Goal: Task Accomplishment & Management: Manage account settings

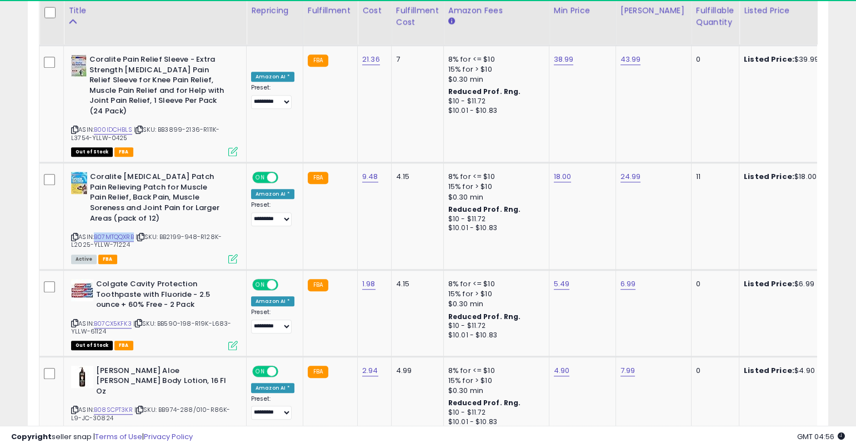
scroll to position [228, 464]
click at [73, 234] on icon at bounding box center [74, 237] width 7 height 6
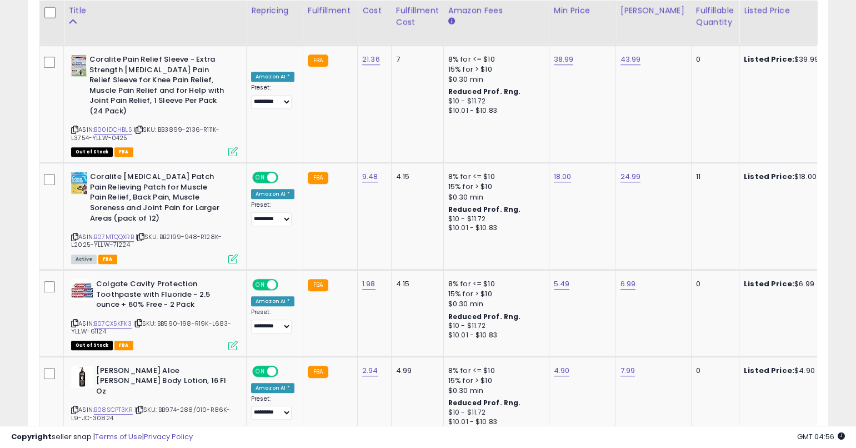
drag, startPoint x: 854, startPoint y: 349, endPoint x: 855, endPoint y: 357, distance: 8.4
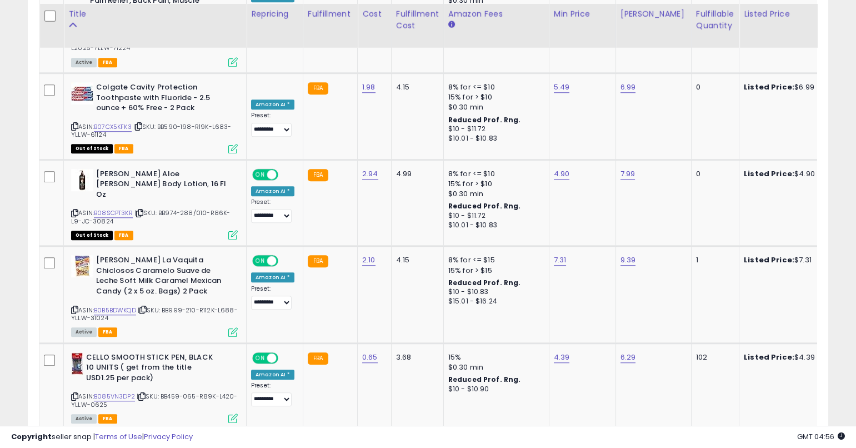
scroll to position [2249, 0]
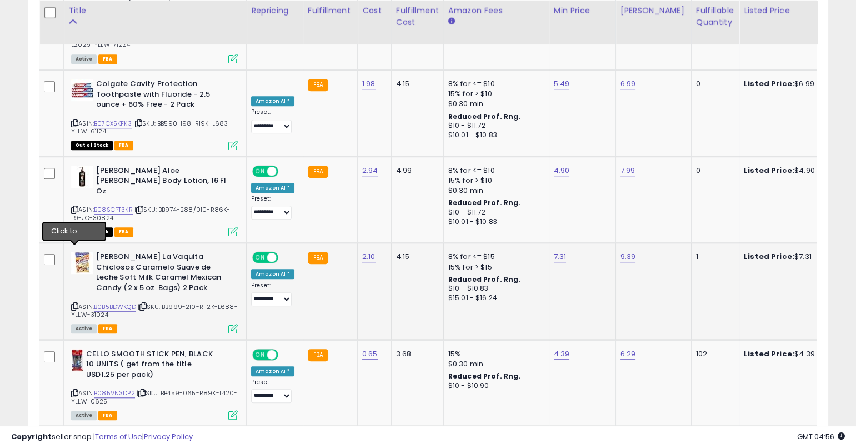
click at [71, 303] on icon at bounding box center [74, 306] width 7 height 6
click at [75, 303] on icon at bounding box center [74, 306] width 7 height 6
click at [360, 243] on td "2.10" at bounding box center [375, 291] width 34 height 97
click at [367, 251] on link "2.10" at bounding box center [368, 256] width 13 height 11
type input "*"
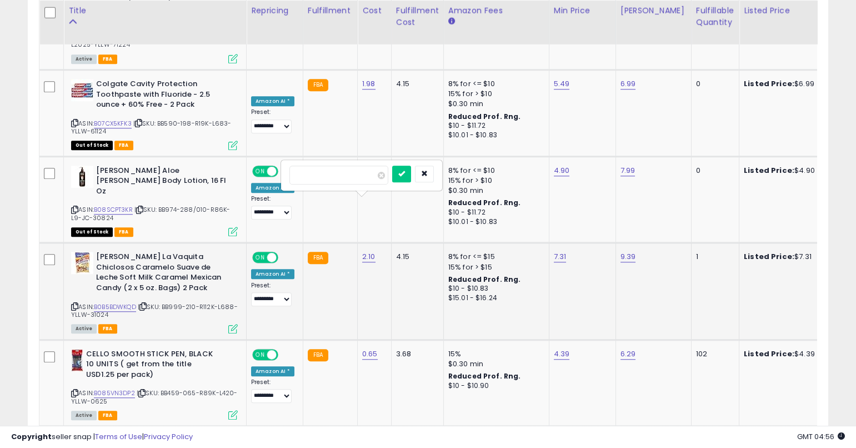
type input "****"
click button "submit" at bounding box center [401, 174] width 19 height 17
click at [128, 302] on link "B0B5BDWKQD" at bounding box center [115, 306] width 42 height 9
click at [76, 303] on icon at bounding box center [74, 306] width 7 height 6
click at [555, 251] on link "7.31" at bounding box center [560, 256] width 13 height 11
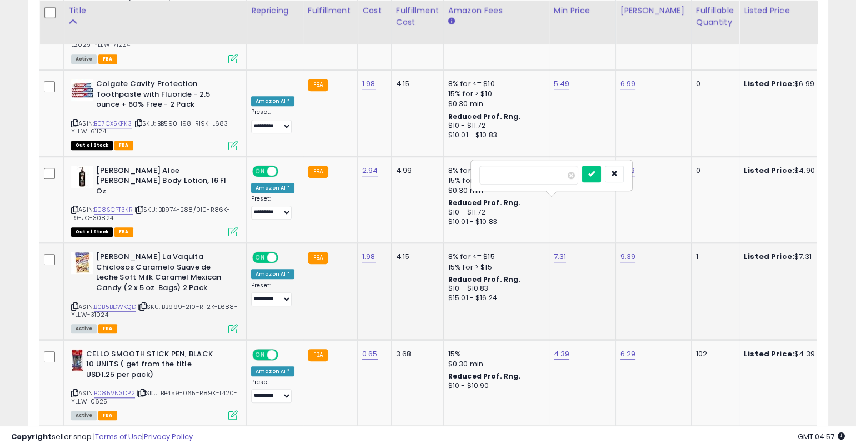
type input "****"
click button "submit" at bounding box center [591, 174] width 19 height 17
drag, startPoint x: 854, startPoint y: 359, endPoint x: 853, endPoint y: 365, distance: 6.9
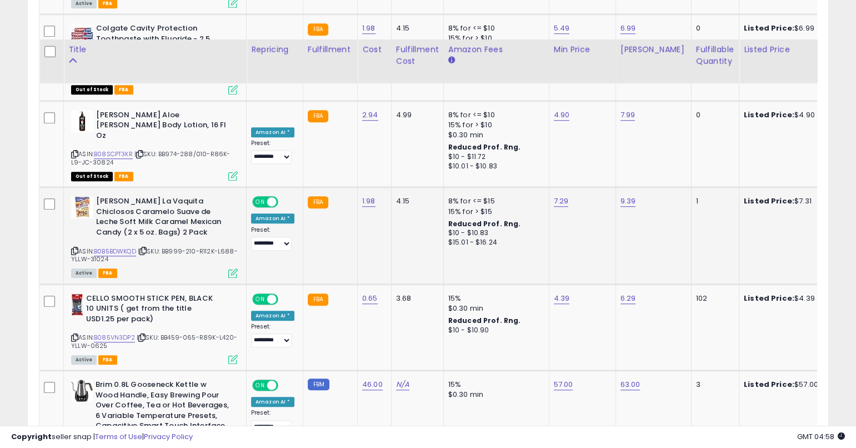
scroll to position [2358, 0]
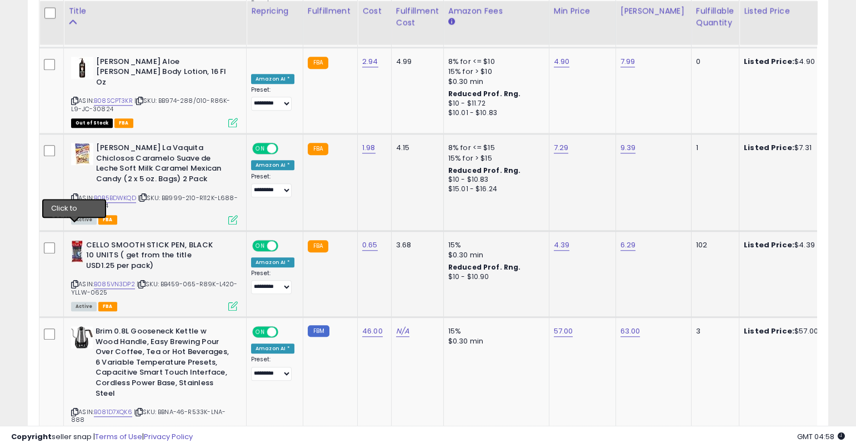
click at [74, 281] on icon at bounding box center [74, 284] width 7 height 6
click at [106, 279] on link "B085VN3DP2" at bounding box center [114, 283] width 41 height 9
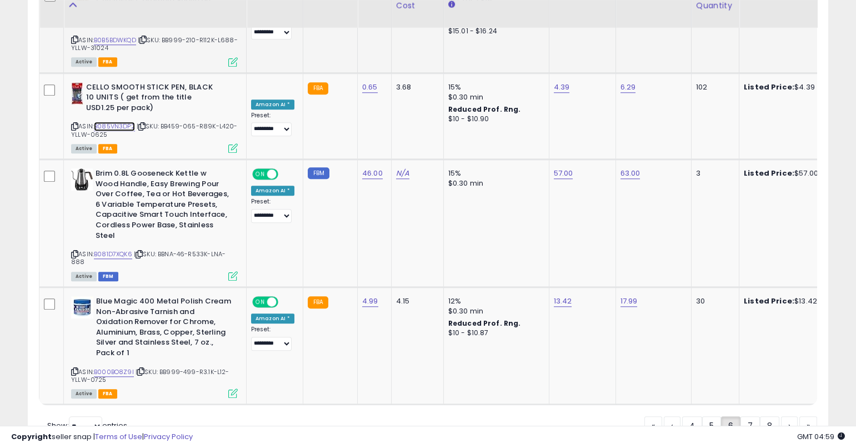
scroll to position [2521, 0]
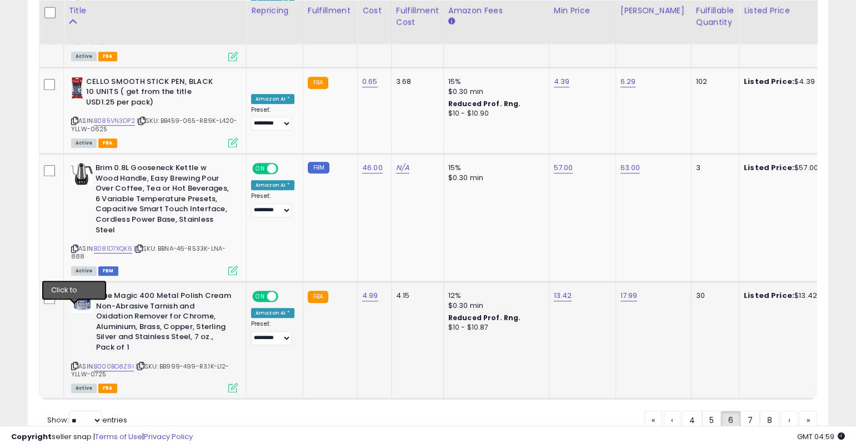
click at [73, 363] on icon at bounding box center [74, 366] width 7 height 6
click at [75, 363] on icon at bounding box center [74, 366] width 7 height 6
click at [120, 362] on link "B000BO8Z9I" at bounding box center [114, 366] width 40 height 9
click at [557, 282] on td "13.42" at bounding box center [582, 340] width 67 height 117
click at [555, 290] on link "13.42" at bounding box center [563, 295] width 18 height 11
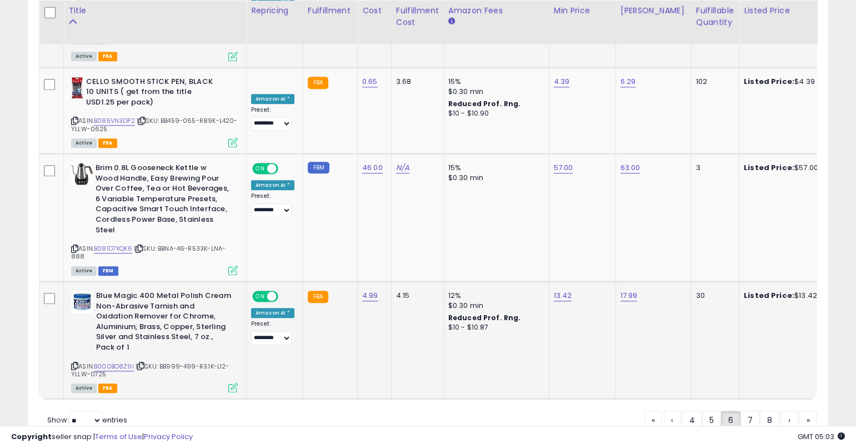
click at [555, 290] on link "13.42" at bounding box center [563, 295] width 18 height 11
click at [557, 290] on link "13.42" at bounding box center [563, 295] width 18 height 11
type input "*****"
click button "submit" at bounding box center [594, 212] width 19 height 17
click at [623, 290] on link "17.99" at bounding box center [628, 295] width 17 height 11
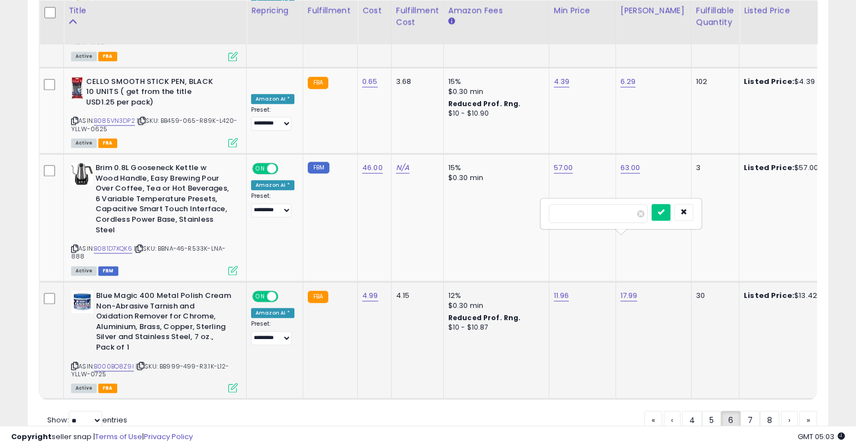
type input "*****"
click button "submit" at bounding box center [661, 212] width 19 height 17
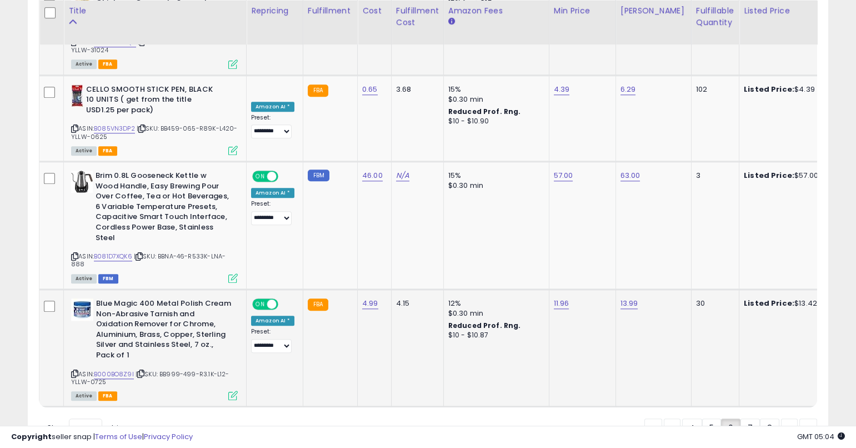
scroll to position [555224, 554988]
click at [76, 370] on icon at bounding box center [74, 373] width 7 height 6
click at [744, 418] on link "7" at bounding box center [749, 427] width 19 height 19
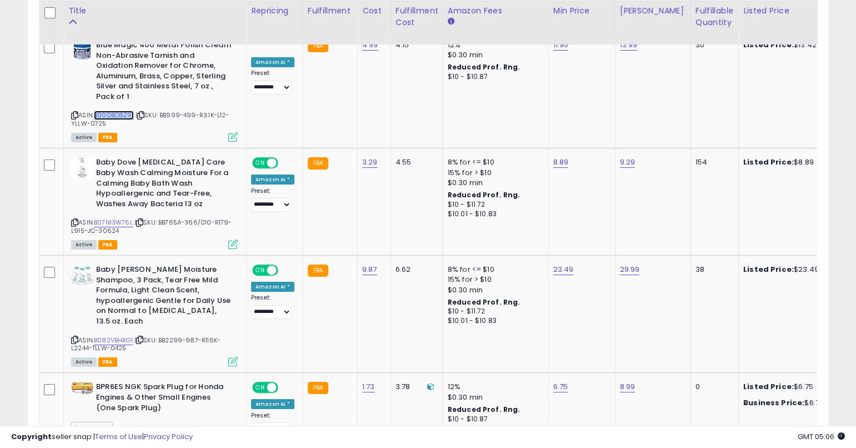
scroll to position [542, 0]
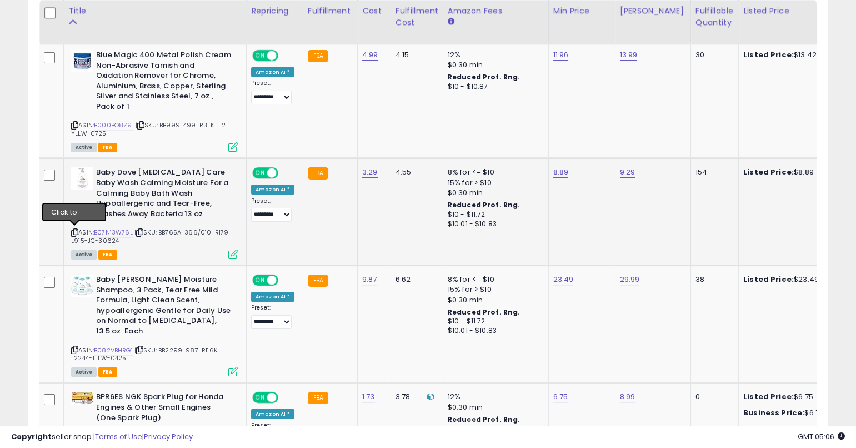
click at [73, 229] on icon at bounding box center [74, 232] width 7 height 6
click at [75, 230] on icon at bounding box center [74, 232] width 7 height 6
click at [75, 232] on icon at bounding box center [74, 232] width 7 height 6
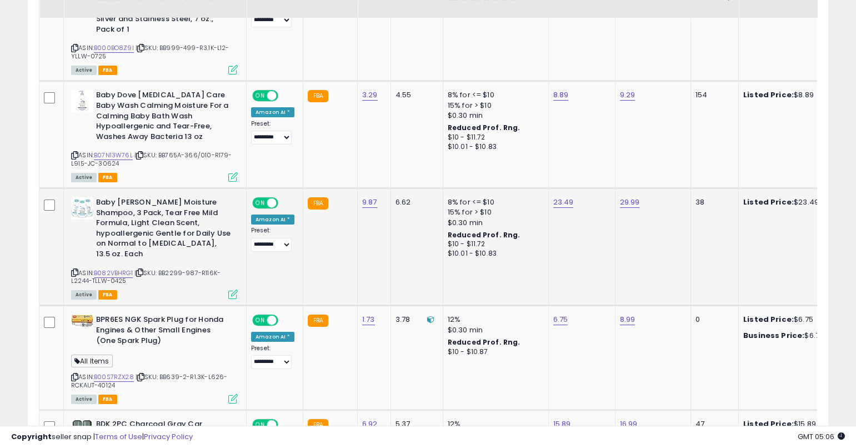
scroll to position [657, 0]
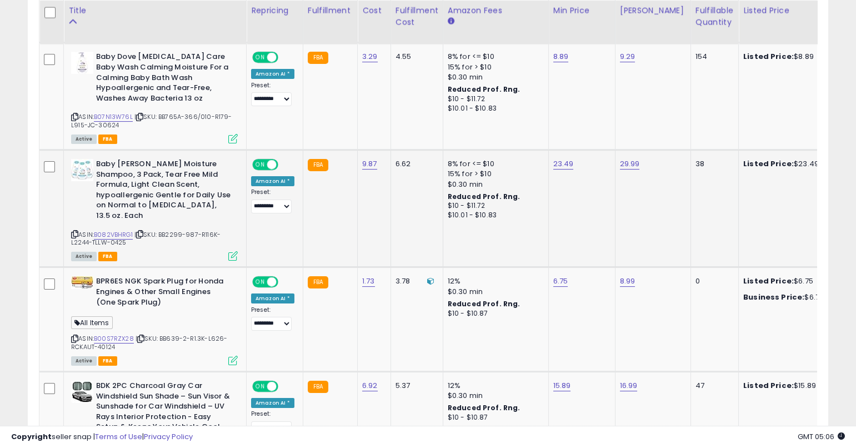
click at [73, 231] on icon at bounding box center [74, 234] width 7 height 6
drag, startPoint x: 75, startPoint y: 221, endPoint x: 80, endPoint y: 216, distance: 6.7
click at [75, 231] on icon at bounding box center [74, 234] width 7 height 6
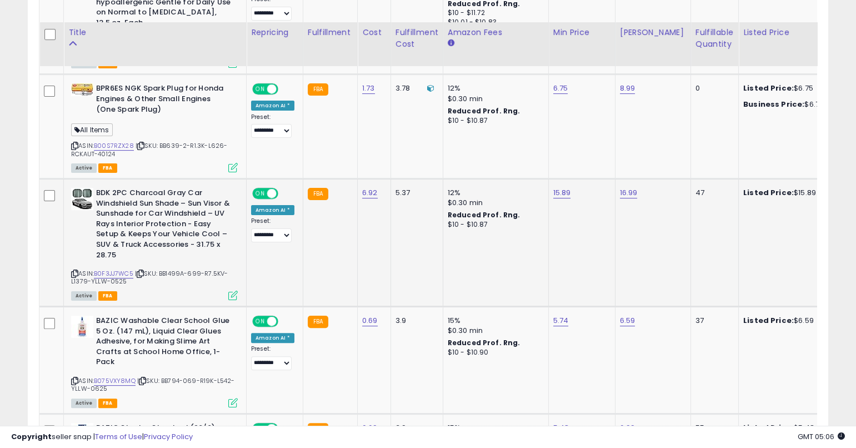
scroll to position [872, 0]
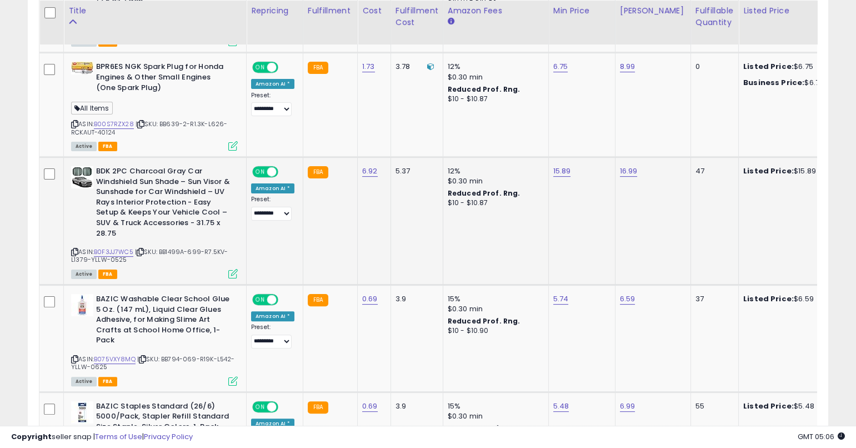
click at [74, 249] on icon at bounding box center [74, 252] width 7 height 6
click at [75, 249] on icon at bounding box center [74, 252] width 7 height 6
click at [122, 247] on link "B0F3JJ7WC5" at bounding box center [113, 251] width 39 height 9
click at [558, 166] on link "15.89" at bounding box center [562, 171] width 18 height 11
type input "*****"
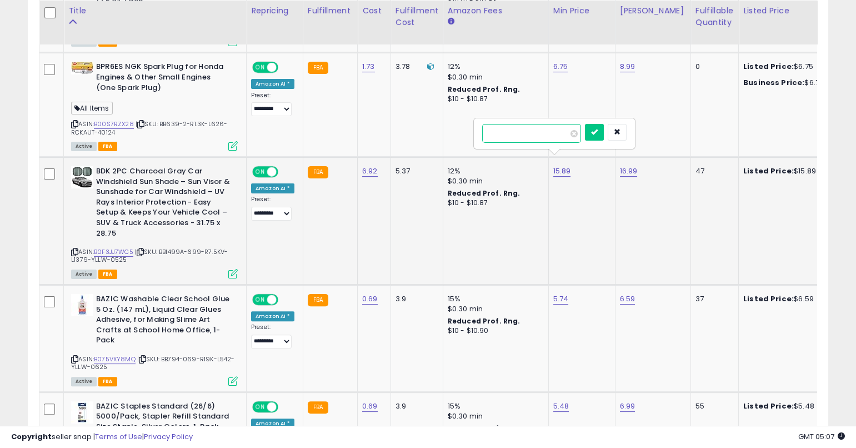
click button "submit" at bounding box center [594, 132] width 19 height 17
click at [556, 166] on link "15.49" at bounding box center [562, 171] width 18 height 11
click at [601, 126] on button "submit" at bounding box center [594, 132] width 19 height 17
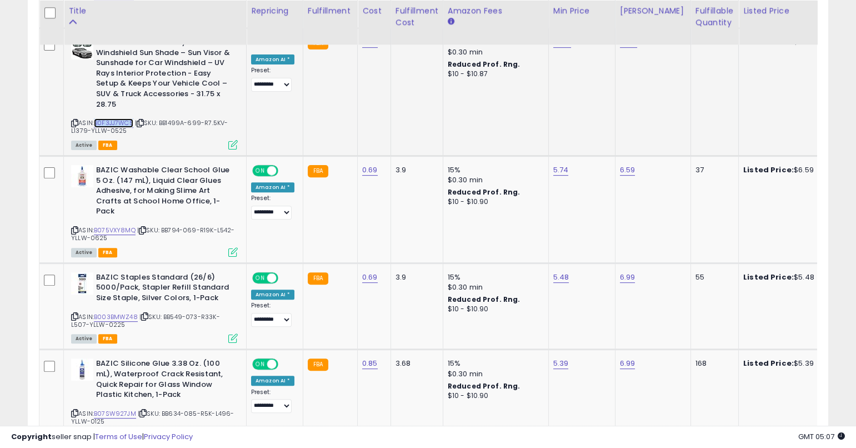
scroll to position [1004, 0]
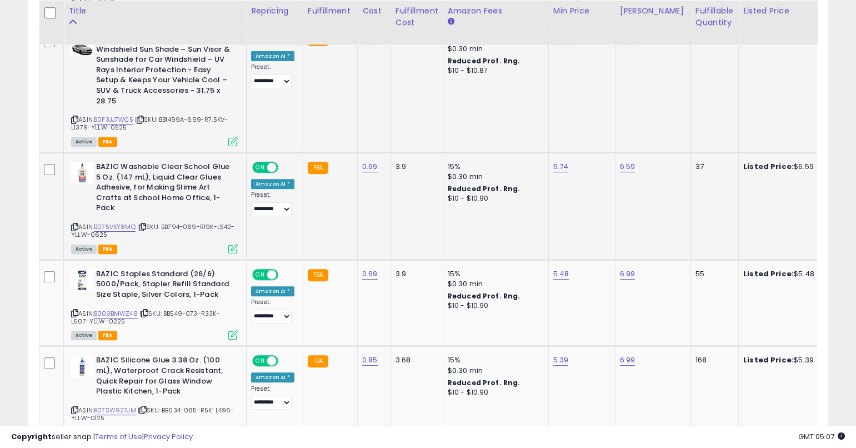
click at [74, 224] on icon at bounding box center [74, 227] width 7 height 6
drag, startPoint x: 74, startPoint y: 216, endPoint x: 358, endPoint y: 2, distance: 355.3
click at [74, 224] on icon at bounding box center [74, 227] width 7 height 6
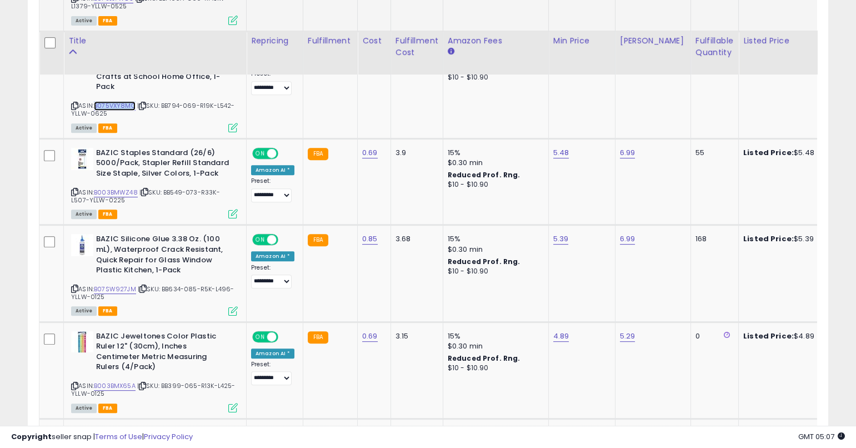
scroll to position [1155, 0]
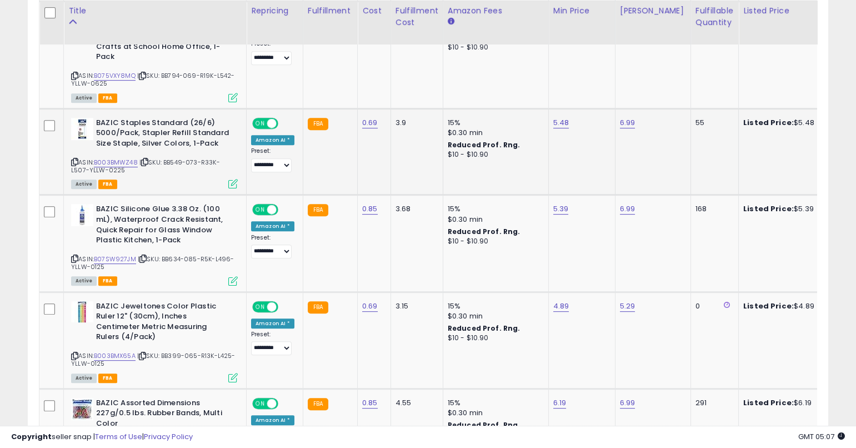
click at [76, 159] on icon at bounding box center [74, 162] width 7 height 6
click at [73, 159] on icon at bounding box center [74, 162] width 7 height 6
click at [127, 158] on link "B003BMWZ48" at bounding box center [116, 162] width 44 height 9
click at [558, 117] on link "5.48" at bounding box center [561, 122] width 16 height 11
type input "*"
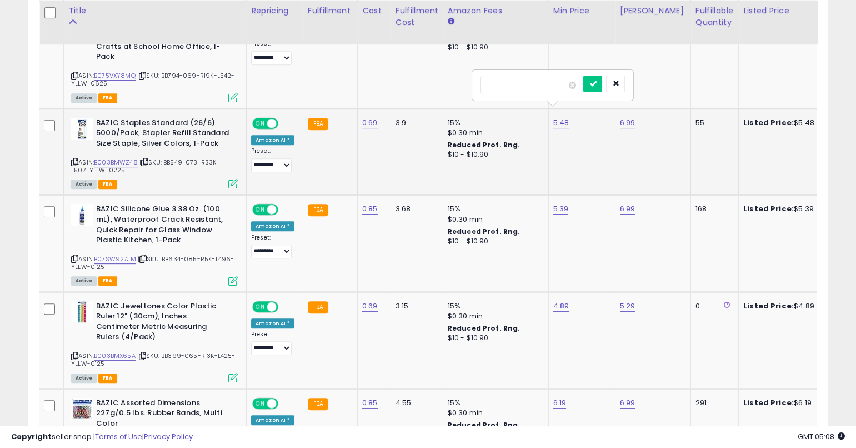
type input "****"
click button "submit" at bounding box center [592, 84] width 19 height 17
click at [555, 117] on link "4.99" at bounding box center [561, 122] width 16 height 11
type input "*"
type input "****"
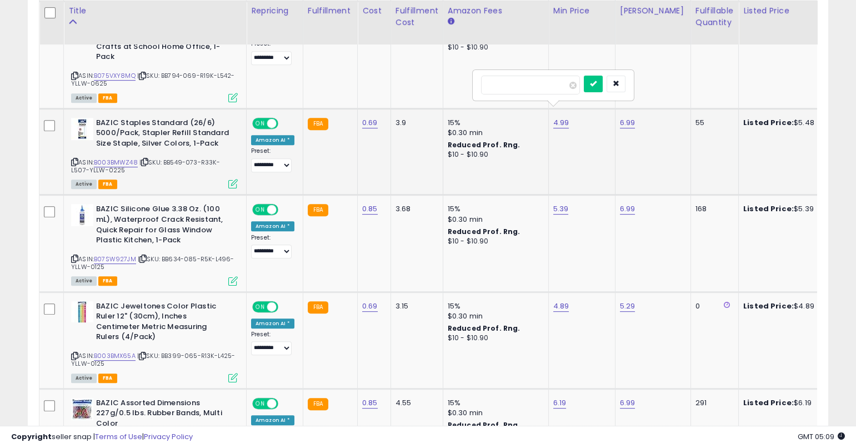
click button "submit" at bounding box center [593, 84] width 19 height 17
click at [76, 256] on icon at bounding box center [74, 259] width 7 height 6
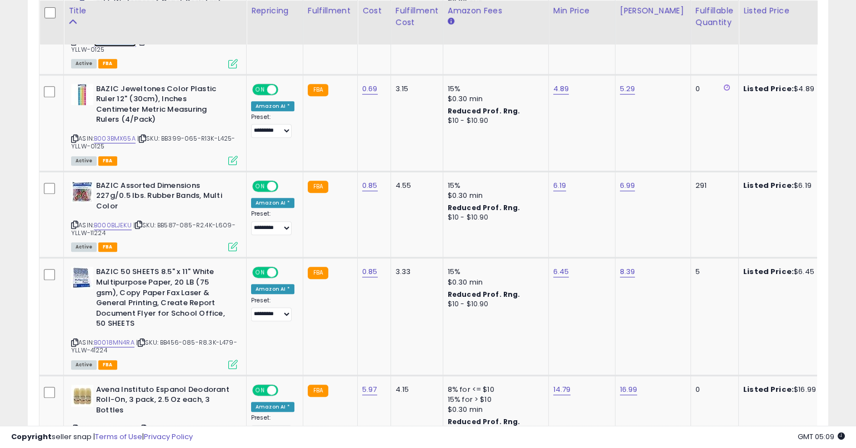
scroll to position [1377, 0]
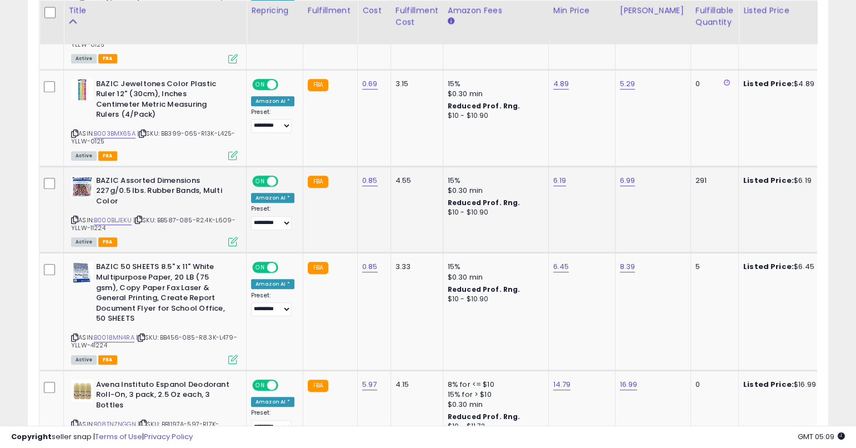
click at [76, 217] on icon at bounding box center [74, 220] width 7 height 6
click at [75, 217] on icon at bounding box center [74, 220] width 7 height 6
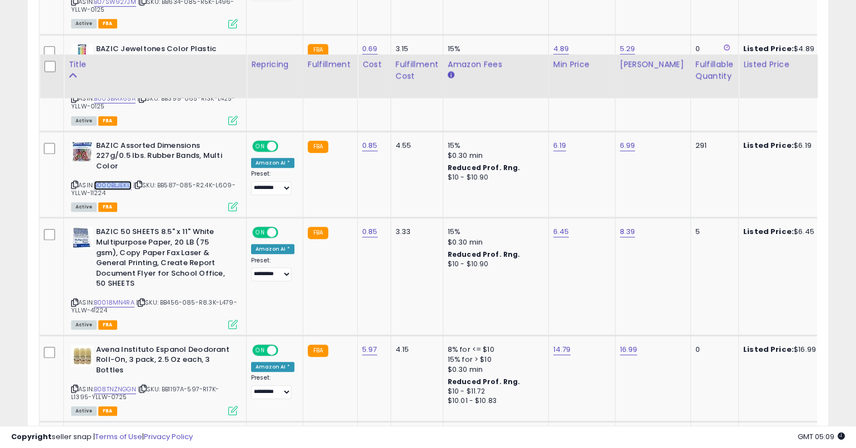
scroll to position [1479, 0]
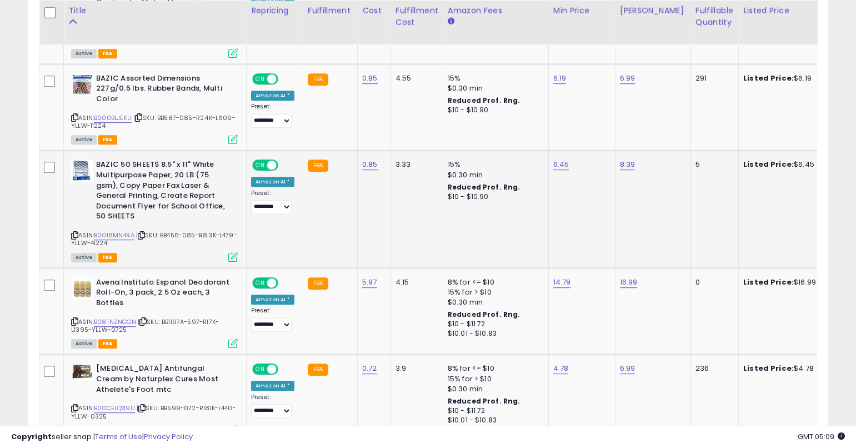
click at [73, 232] on icon at bounding box center [74, 235] width 7 height 6
click at [76, 232] on icon at bounding box center [74, 235] width 7 height 6
click at [122, 231] on link "B0018MN4RA" at bounding box center [114, 235] width 41 height 9
drag, startPoint x: 74, startPoint y: 200, endPoint x: 258, endPoint y: 112, distance: 204.2
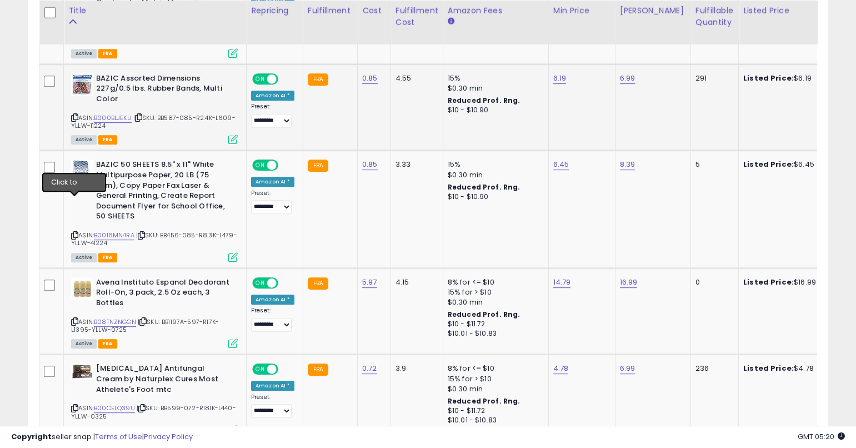
click at [74, 232] on icon at bounding box center [74, 235] width 7 height 6
click at [72, 232] on icon at bounding box center [74, 235] width 7 height 6
click at [560, 151] on td "6.45" at bounding box center [581, 209] width 67 height 117
click at [563, 159] on link "6.45" at bounding box center [561, 164] width 16 height 11
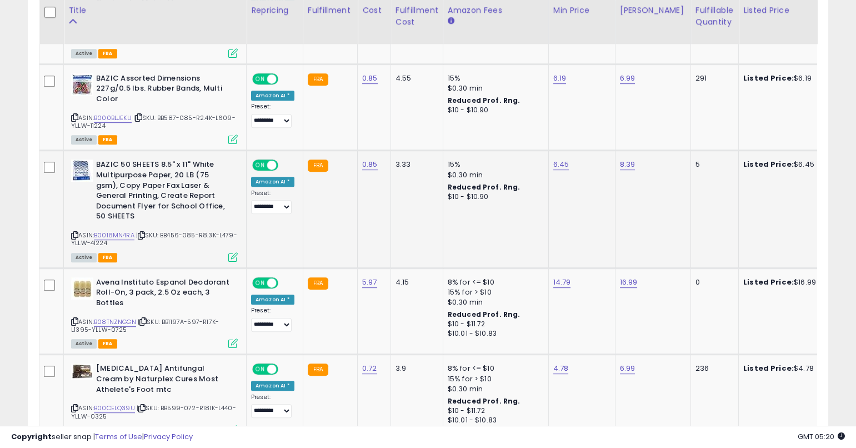
scroll to position [1477, 0]
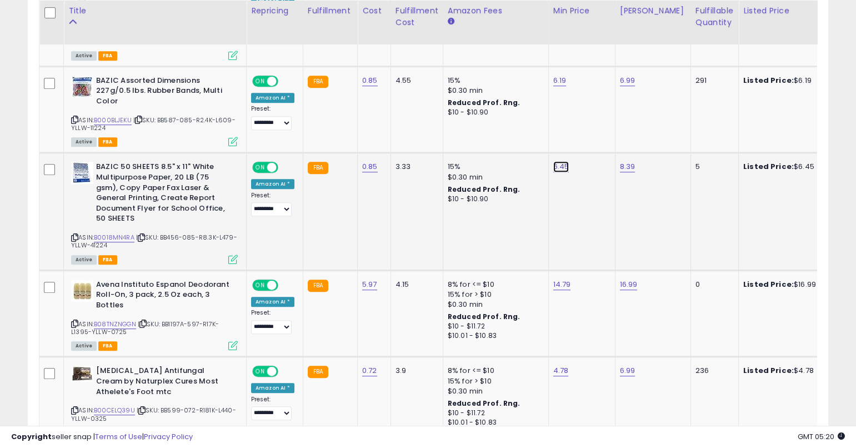
click at [563, 161] on link "6.45" at bounding box center [561, 166] width 16 height 11
type input "*"
type input "****"
click button "submit" at bounding box center [593, 116] width 19 height 17
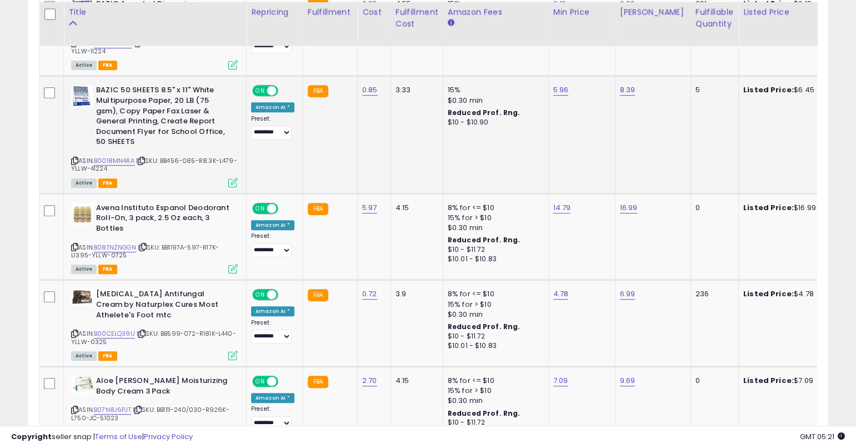
scroll to position [1572, 0]
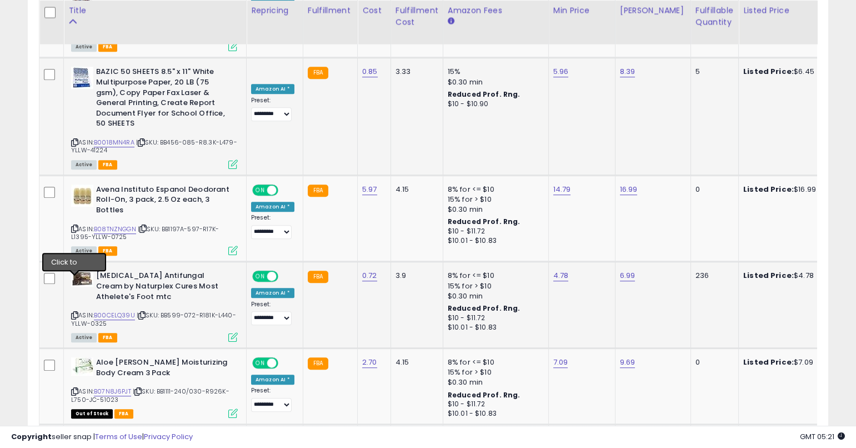
click at [76, 312] on icon at bounding box center [74, 315] width 7 height 6
click at [128, 310] on link "B00CELQ39U" at bounding box center [114, 314] width 41 height 9
click at [553, 270] on link "4.78" at bounding box center [561, 275] width 16 height 11
type input "****"
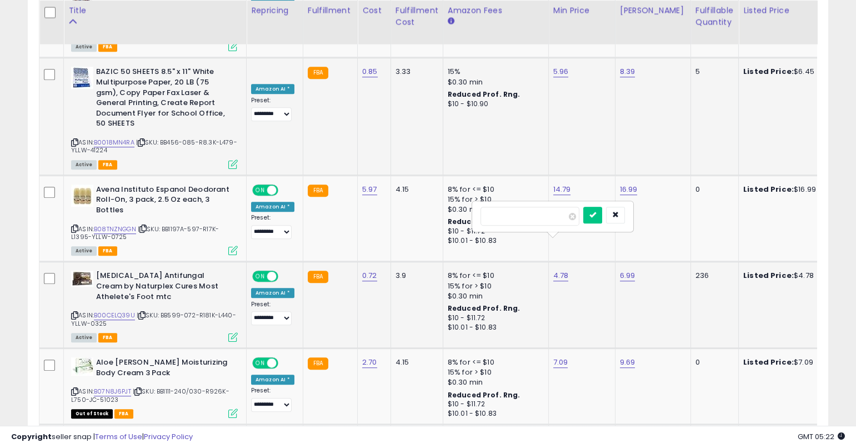
click button "submit" at bounding box center [592, 215] width 19 height 17
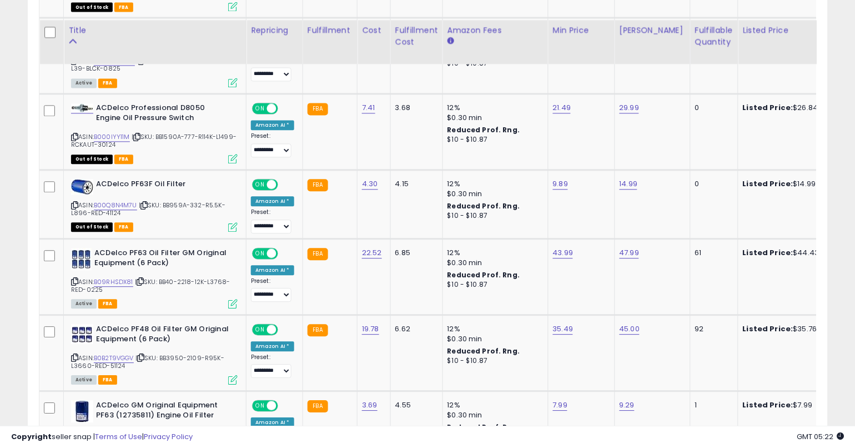
scroll to position [2365, 0]
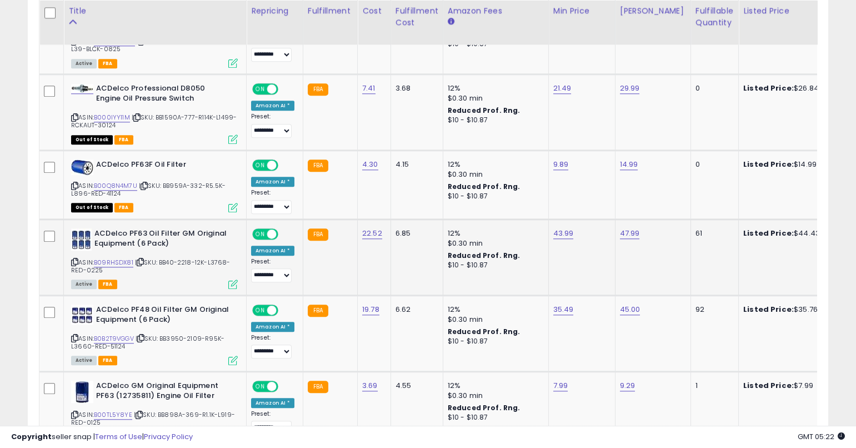
click at [73, 259] on icon at bounding box center [74, 262] width 7 height 6
click at [74, 259] on icon at bounding box center [74, 262] width 7 height 6
click at [119, 258] on link "B09RHSDX81" at bounding box center [113, 262] width 39 height 9
click at [375, 228] on link "22.52" at bounding box center [372, 233] width 20 height 11
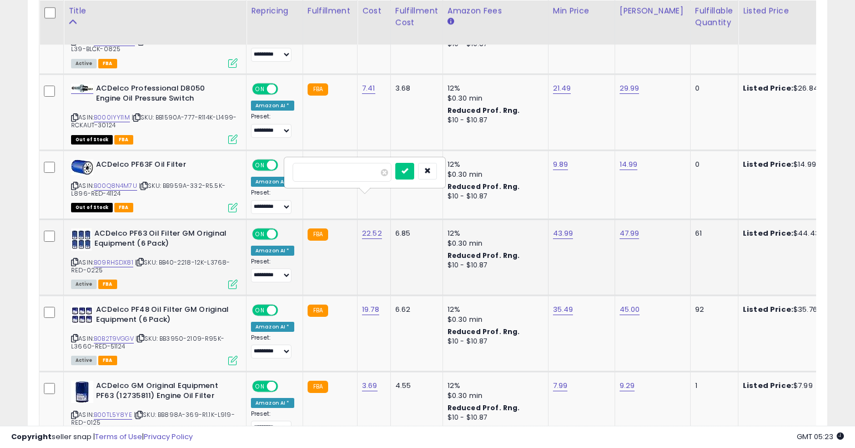
type input "****"
click button "submit" at bounding box center [404, 171] width 19 height 17
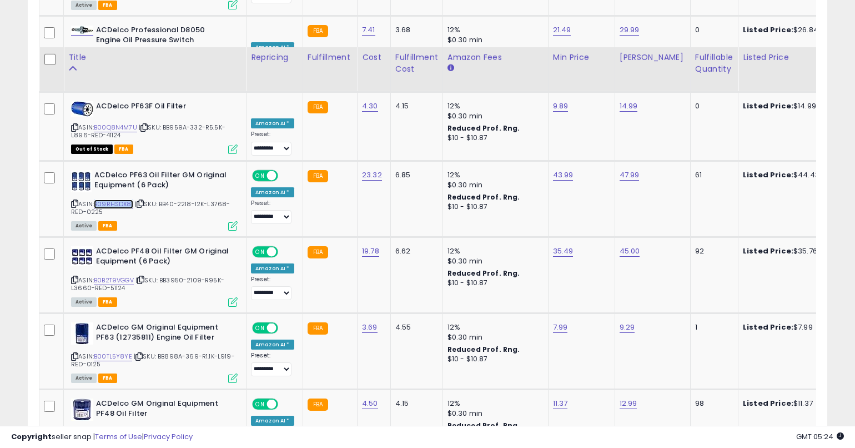
scroll to position [2470, 0]
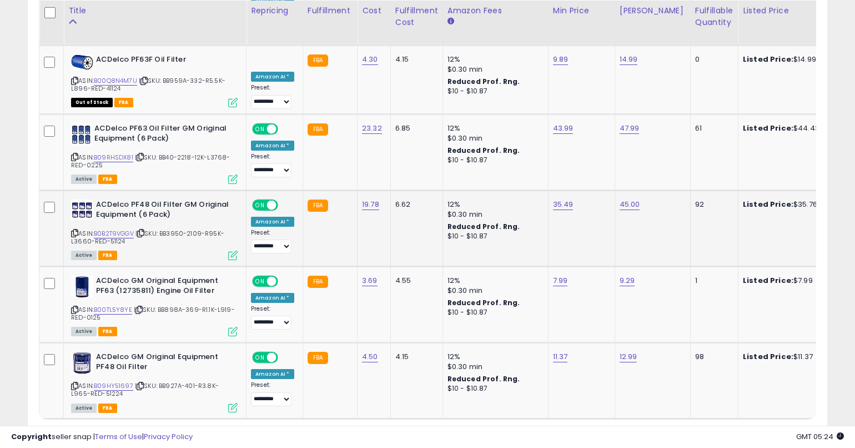
click at [74, 230] on icon at bounding box center [74, 233] width 7 height 6
drag, startPoint x: 76, startPoint y: 197, endPoint x: 81, endPoint y: 192, distance: 7.1
click at [76, 230] on icon at bounding box center [74, 233] width 7 height 6
drag, startPoint x: 72, startPoint y: 350, endPoint x: 78, endPoint y: 351, distance: 6.2
click at [73, 383] on icon at bounding box center [74, 386] width 7 height 6
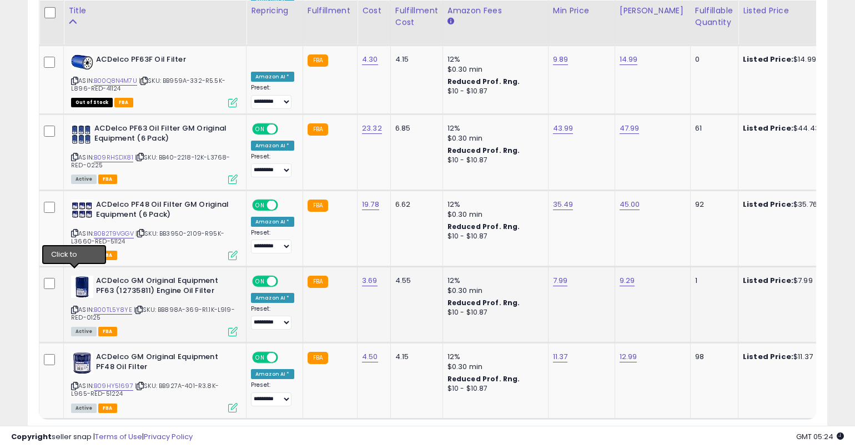
click at [72, 307] on icon at bounding box center [74, 310] width 7 height 6
click at [119, 305] on link "B00TL5Y8YE" at bounding box center [113, 309] width 38 height 9
click at [72, 383] on icon at bounding box center [74, 386] width 7 height 6
click at [73, 383] on icon at bounding box center [74, 386] width 7 height 6
click at [76, 383] on icon at bounding box center [74, 386] width 7 height 6
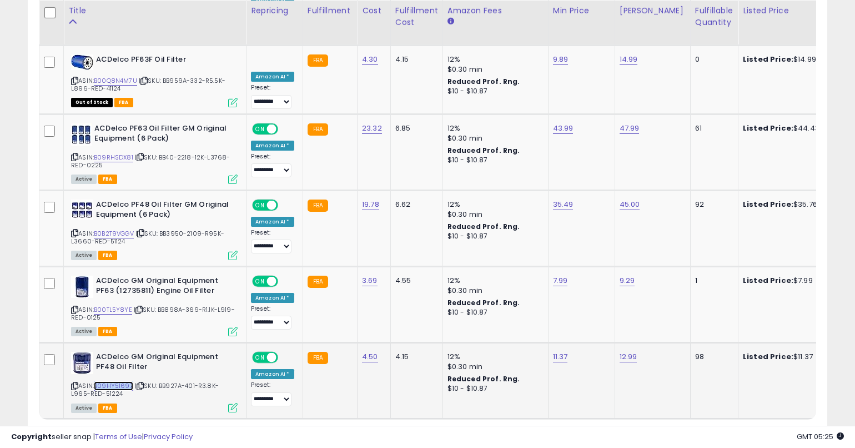
click at [124, 381] on link "B09HY51697" at bounding box center [113, 385] width 39 height 9
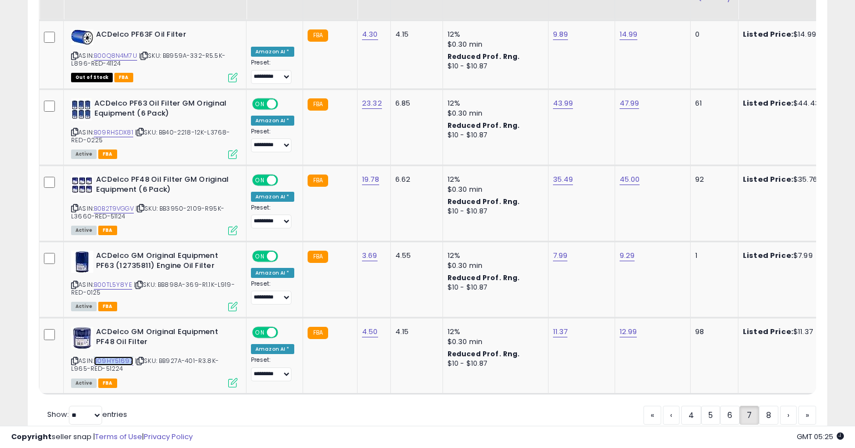
scroll to position [2510, 0]
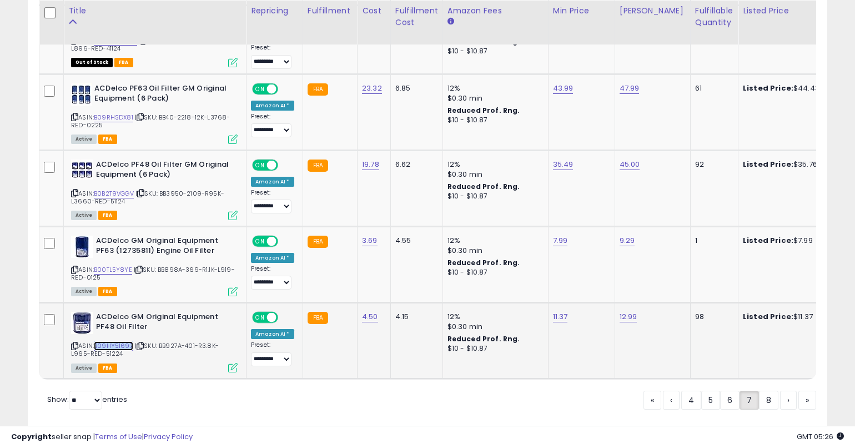
click at [123, 341] on link "B09HY51697" at bounding box center [113, 345] width 39 height 9
click at [73, 343] on icon at bounding box center [74, 346] width 7 height 6
click at [74, 343] on icon at bounding box center [74, 346] width 7 height 6
click at [75, 190] on icon at bounding box center [74, 193] width 7 height 6
click at [769, 390] on link "8" at bounding box center [768, 399] width 19 height 19
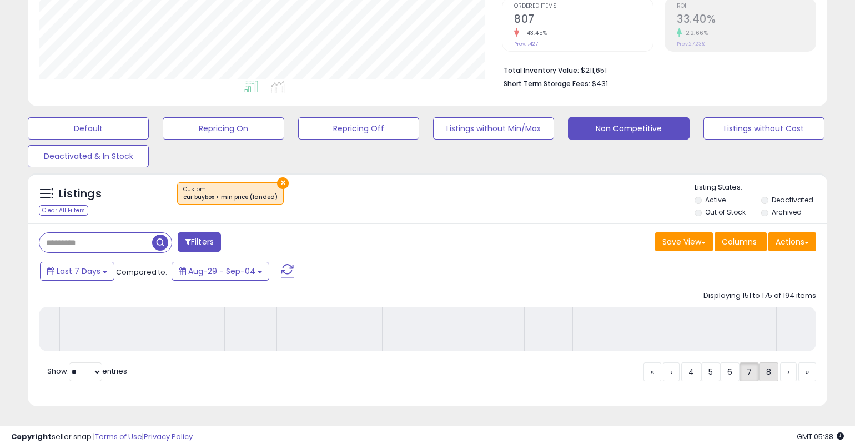
scroll to position [239, 0]
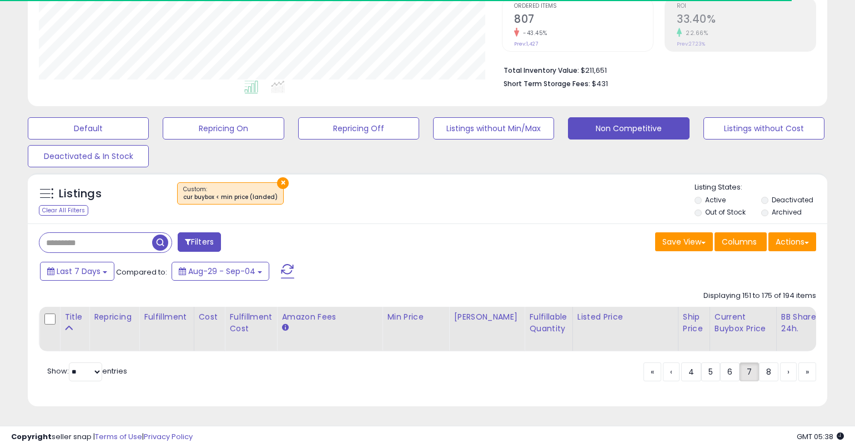
click at [471, 212] on div "Listings Clear All Filters ×" at bounding box center [428, 198] width 800 height 51
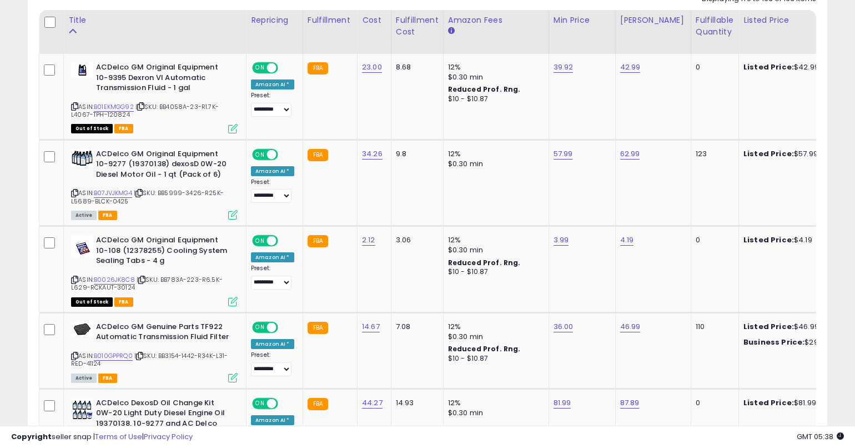
scroll to position [494, 0]
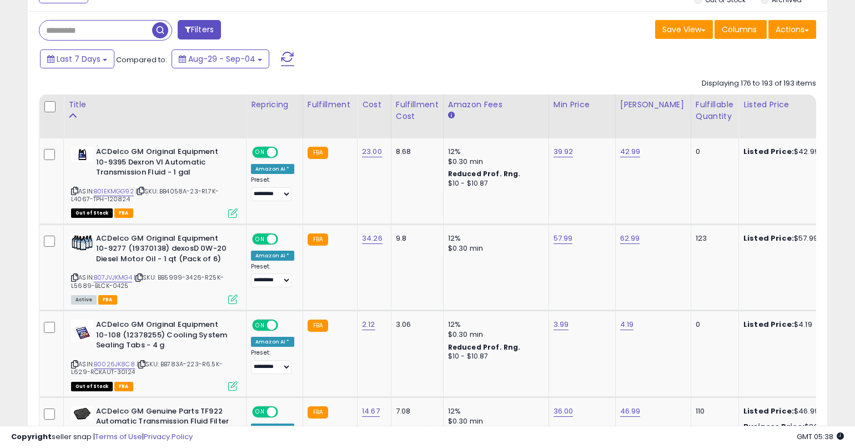
scroll to position [459, 0]
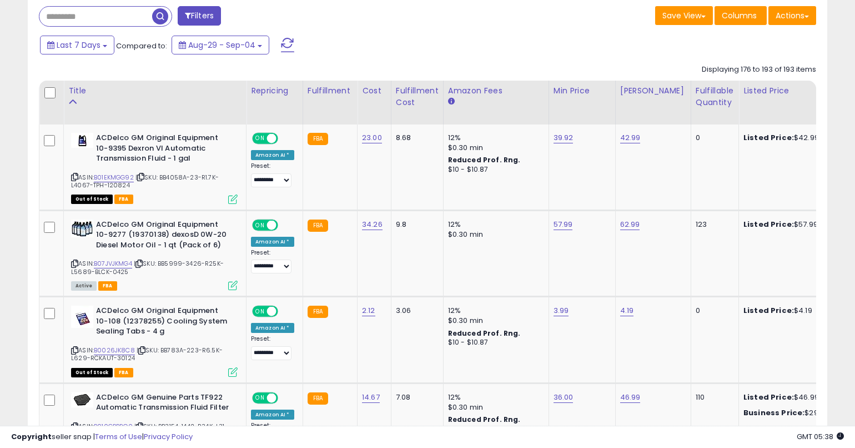
click at [518, 17] on div "Save View Save As New View Update Current View Columns Actions Import Export Vi…" at bounding box center [626, 17] width 397 height 22
click at [594, 49] on div "Last 7 Days Compared to: Aug-29 - Sep-04" at bounding box center [328, 46] width 583 height 25
click at [619, 53] on div "Last 7 Days Compared to: Aug-29 - Sep-04" at bounding box center [328, 46] width 583 height 25
drag, startPoint x: 587, startPoint y: 48, endPoint x: 598, endPoint y: 54, distance: 12.4
click at [587, 48] on div "Last 7 Days Compared to: Aug-29 - Sep-04" at bounding box center [328, 46] width 583 height 25
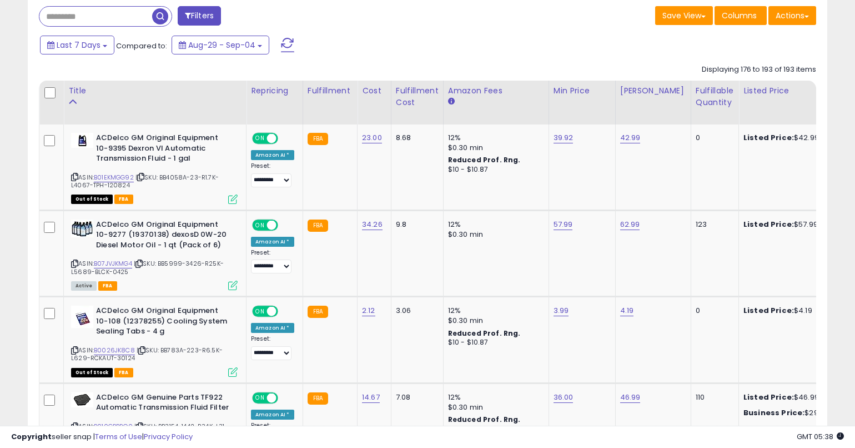
click at [601, 44] on div "Last 7 Days Compared to: Aug-29 - Sep-04" at bounding box center [328, 46] width 583 height 25
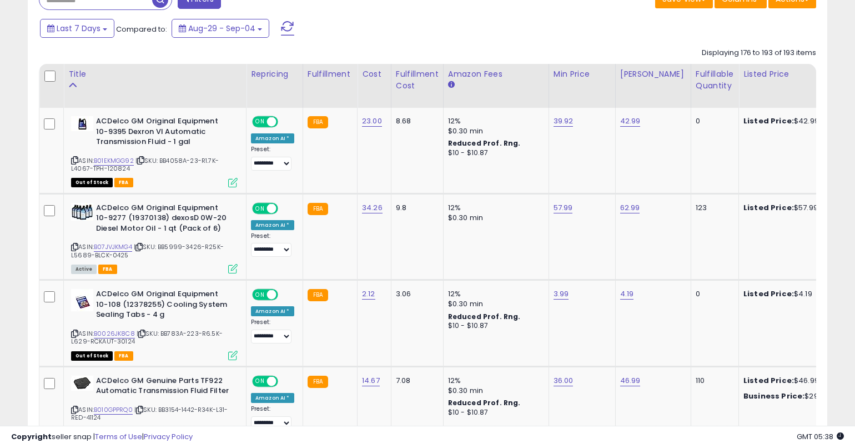
scroll to position [488, 0]
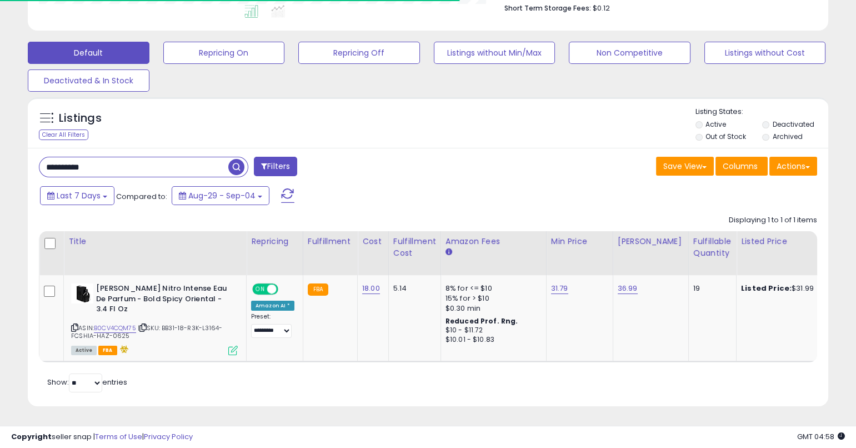
scroll to position [228, 464]
click at [181, 161] on input "**********" at bounding box center [133, 166] width 189 height 19
type input "**********"
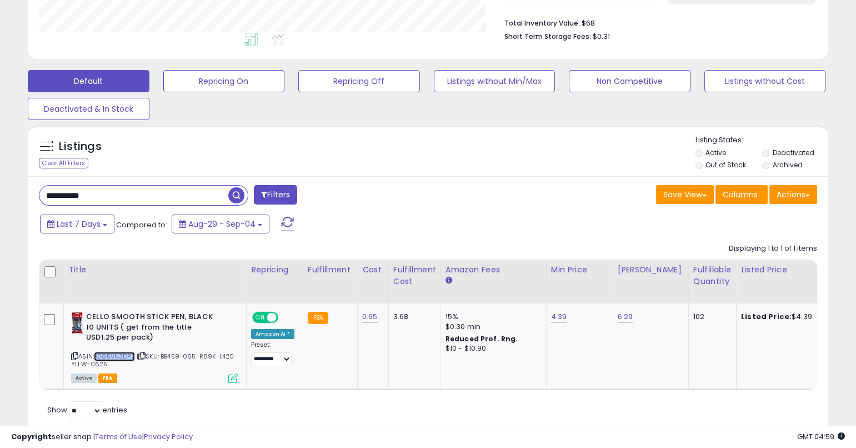
scroll to position [314, 0]
